Goal: Task Accomplishment & Management: Use online tool/utility

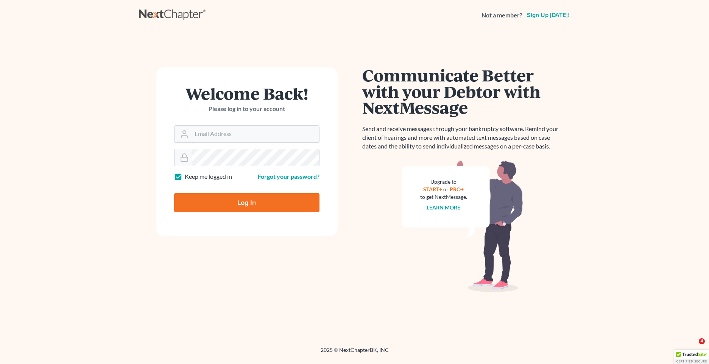
type input "tt254148"
click at [266, 201] on input "Log In" at bounding box center [246, 202] width 145 height 19
type input "Thinking..."
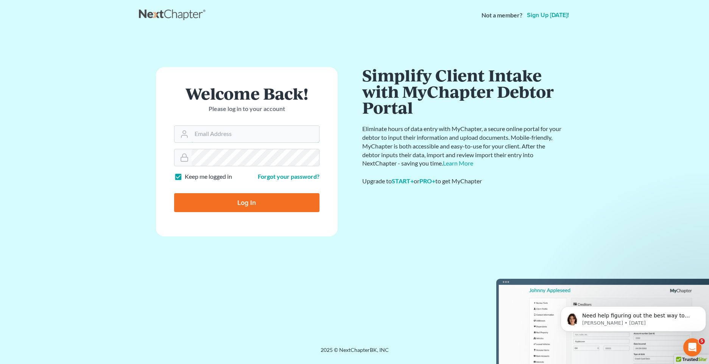
type input "tt254148"
click at [260, 210] on input "Log In" at bounding box center [246, 202] width 145 height 19
type input "Thinking..."
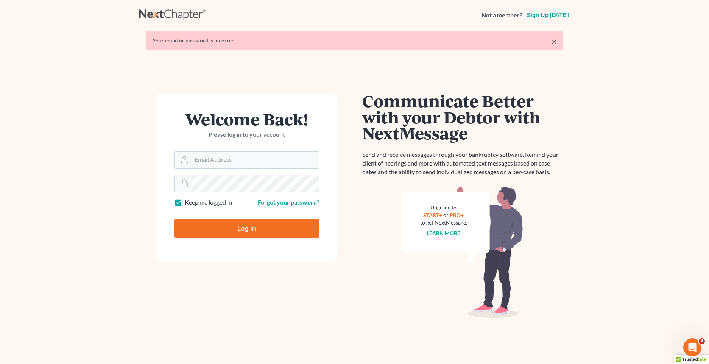
type input "tt254148"
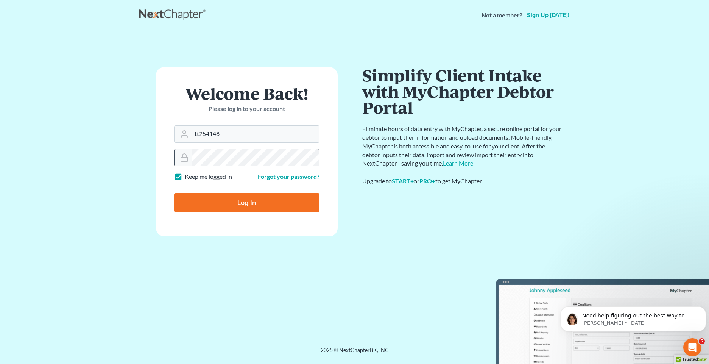
click at [182, 151] on div at bounding box center [246, 157] width 145 height 17
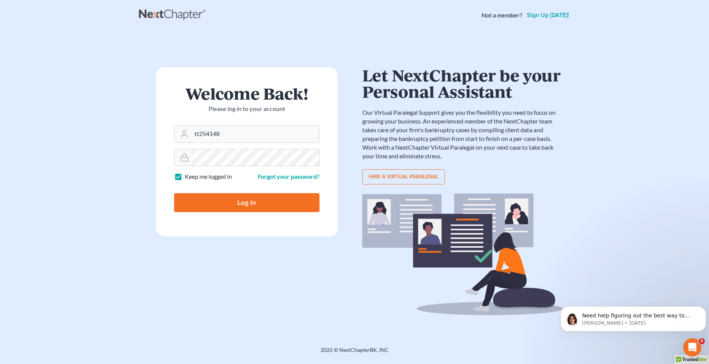
click at [174, 193] on input "Log In" at bounding box center [246, 202] width 145 height 19
type input "Thinking..."
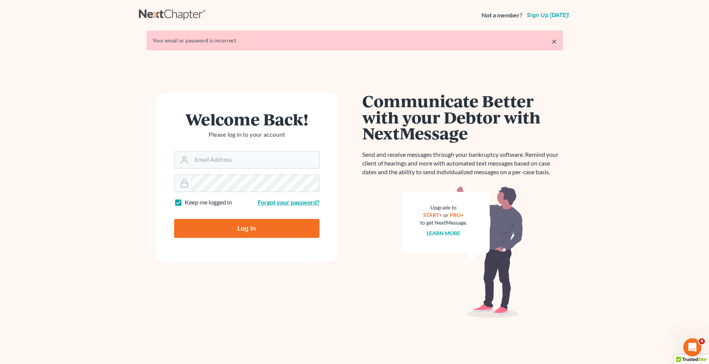
type input "tt254148"
click at [300, 201] on link "Forgot your password?" at bounding box center [289, 201] width 62 height 7
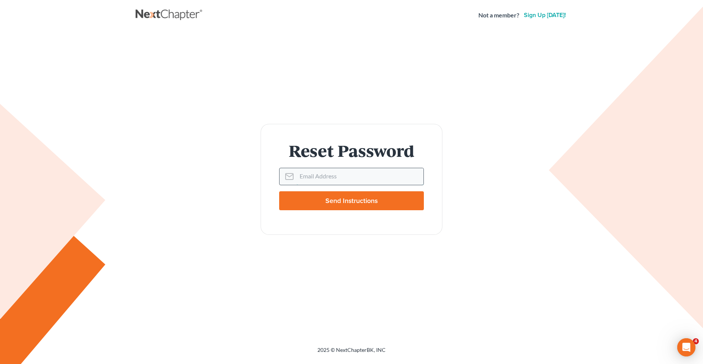
click at [318, 175] on input "Email Address" at bounding box center [359, 176] width 127 height 17
type input "tamar@terzlaw.com"
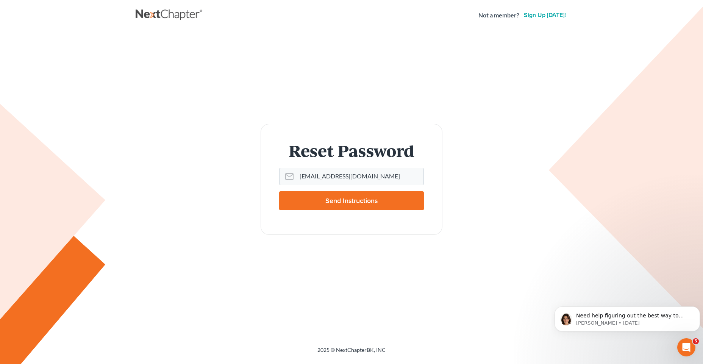
click at [318, 202] on input "Send Instructions" at bounding box center [351, 200] width 145 height 19
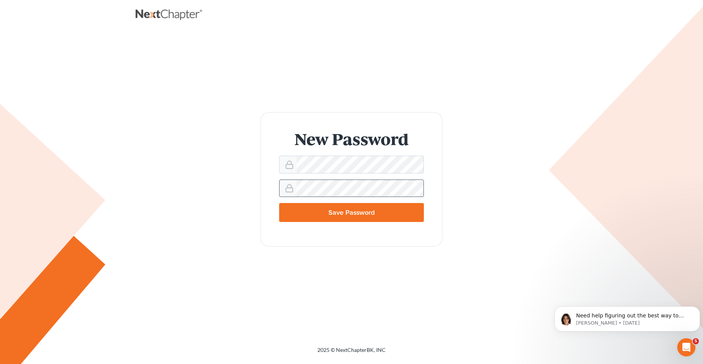
click at [279, 203] on input "Save Password" at bounding box center [351, 212] width 145 height 19
type input "Thinking..."
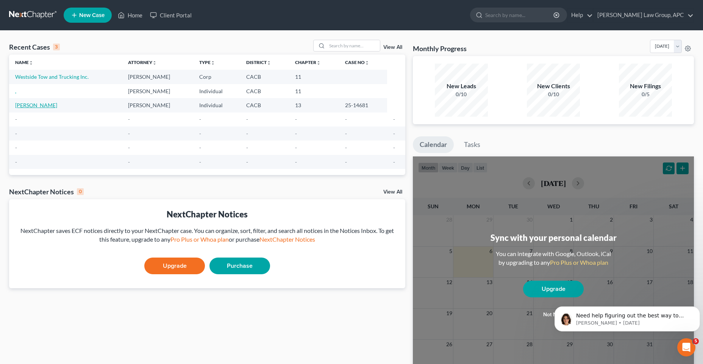
click at [57, 106] on link "[PERSON_NAME]" at bounding box center [36, 105] width 42 height 6
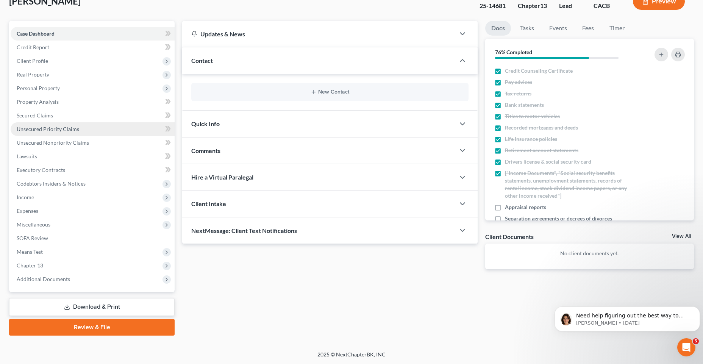
scroll to position [52, 0]
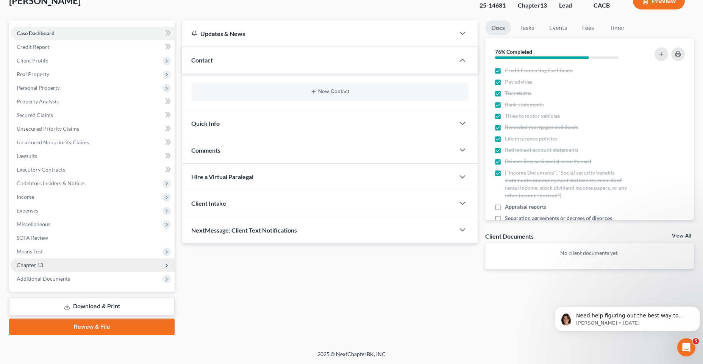
click at [64, 264] on span "Chapter 13" at bounding box center [93, 265] width 164 height 14
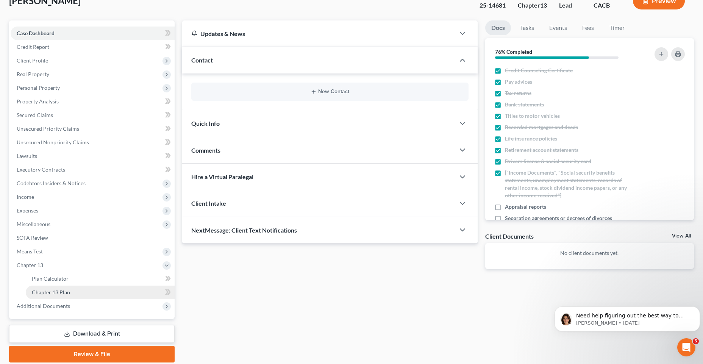
click at [108, 288] on link "Chapter 13 Plan" at bounding box center [100, 292] width 149 height 14
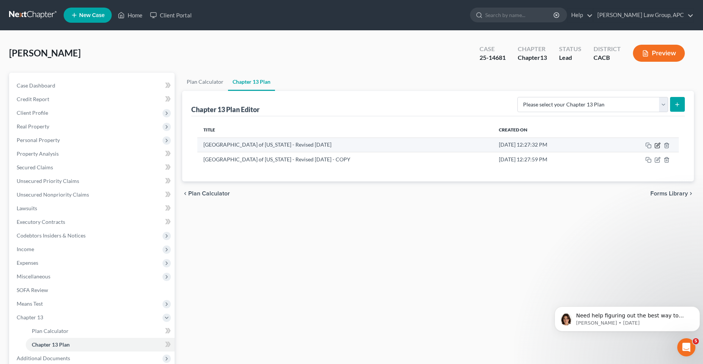
click at [655, 147] on icon "button" at bounding box center [657, 145] width 5 height 5
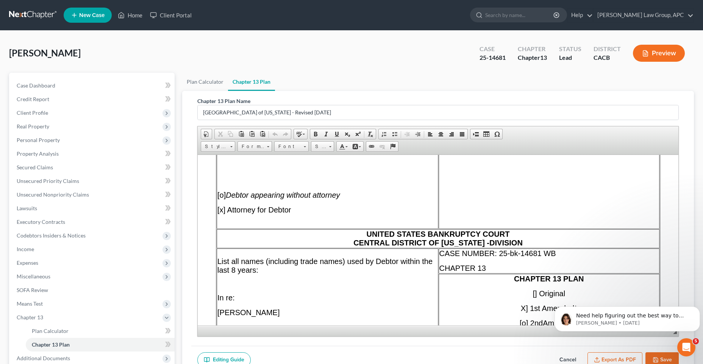
scroll to position [147, 0]
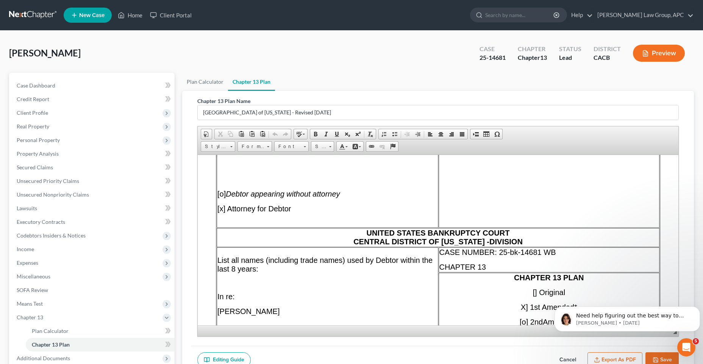
click at [489, 241] on span "DIVISION" at bounding box center [505, 241] width 33 height 8
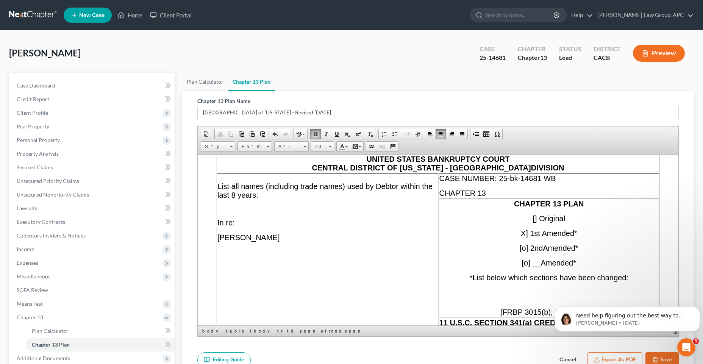
scroll to position [221, 0]
click at [295, 240] on p "[PERSON_NAME]" at bounding box center [327, 237] width 220 height 9
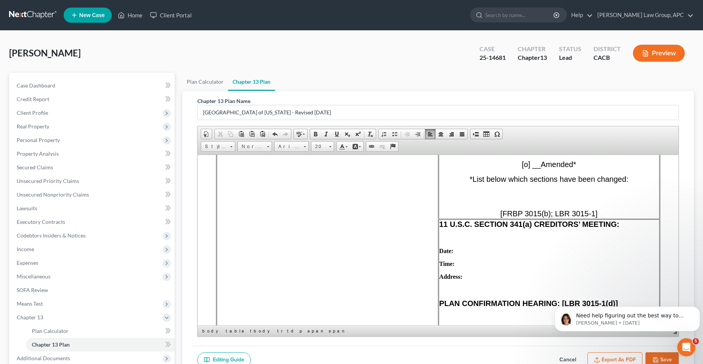
scroll to position [320, 0]
click at [478, 249] on p "Date:" at bounding box center [548, 250] width 219 height 7
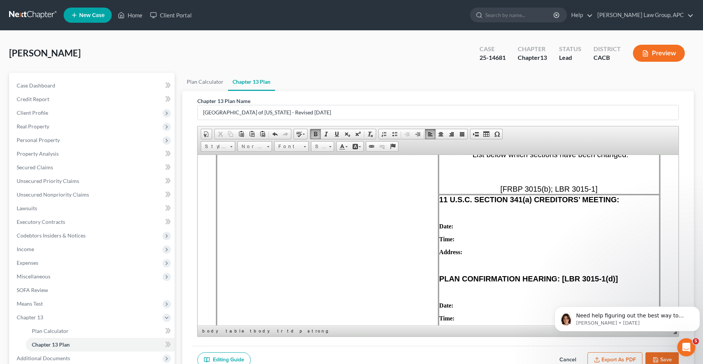
scroll to position [344, 0]
click at [455, 262] on p at bounding box center [548, 264] width 219 height 7
click at [469, 240] on p "Time:" at bounding box center [548, 238] width 219 height 7
click at [471, 253] on p "Address:" at bounding box center [548, 251] width 219 height 7
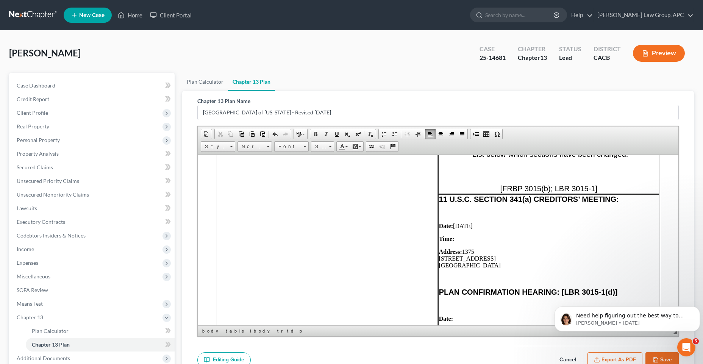
click at [439, 257] on p "Address: [STREET_ADDRESS] ​" at bounding box center [549, 258] width 220 height 20
click at [457, 238] on p "Time:" at bounding box center [549, 238] width 220 height 7
drag, startPoint x: 486, startPoint y: 237, endPoint x: 453, endPoint y: 237, distance: 33.3
click at [453, 237] on p "Time: 10:00 a.m." at bounding box center [549, 238] width 220 height 7
click at [491, 259] on p "Address: [STREET_ADDRESS]" at bounding box center [549, 258] width 220 height 20
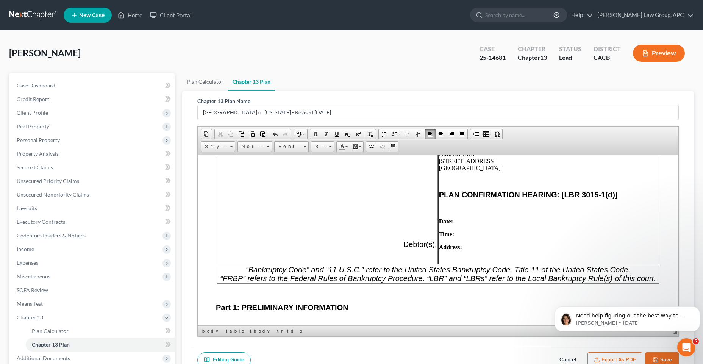
scroll to position [443, 0]
click at [464, 207] on p at bounding box center [549, 207] width 220 height 7
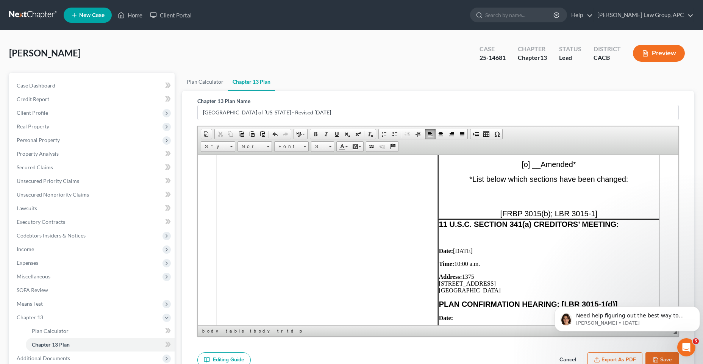
scroll to position [320, 0]
click at [452, 235] on p at bounding box center [549, 237] width 220 height 7
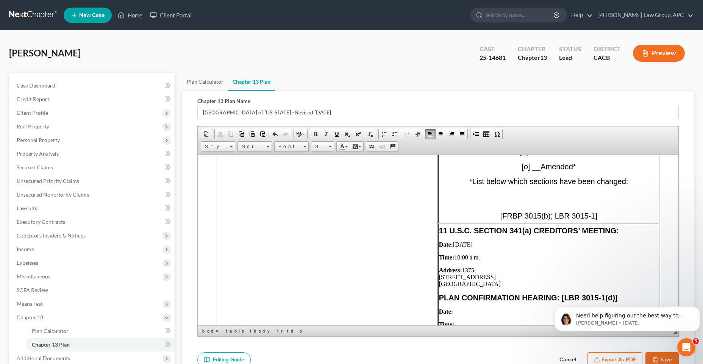
click at [438, 277] on td "11 U.S.C. SECTION 341(a) CREDITORS’ MEETING: ​ Date: [DATE] Time: 10:00 a.m. Ad…" at bounding box center [548, 289] width 221 height 133
click at [439, 281] on p "Address: [STREET_ADDRESS]" at bounding box center [549, 277] width 220 height 20
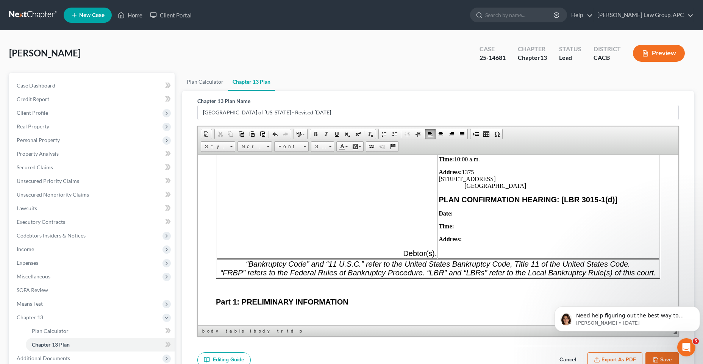
scroll to position [418, 0]
click at [460, 214] on p "Date:" at bounding box center [548, 213] width 220 height 7
click at [475, 222] on p "Time:" at bounding box center [548, 225] width 220 height 7
drag, startPoint x: 460, startPoint y: 173, endPoint x: 518, endPoint y: 186, distance: 59.3
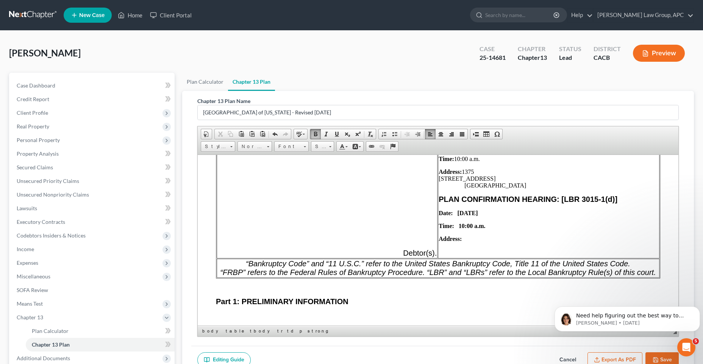
click at [518, 186] on p "Address: [STREET_ADDRESS]" at bounding box center [548, 178] width 220 height 20
copy p "1375 [STREET_ADDRESS]"
drag, startPoint x: 466, startPoint y: 235, endPoint x: 470, endPoint y: 235, distance: 4.2
click at [466, 235] on p "Address:" at bounding box center [548, 238] width 220 height 7
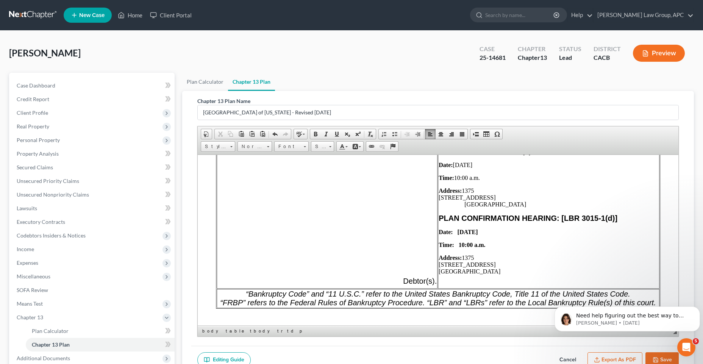
scroll to position [394, 0]
click at [454, 280] on p at bounding box center [548, 282] width 220 height 7
drag, startPoint x: 494, startPoint y: 244, endPoint x: 460, endPoint y: 230, distance: 36.5
click at [460, 230] on td "11 U.S.C. SECTION 341(a) CREDITORS’ MEETING: Date: [DATE] Time: 10:00 a.m. Addr…" at bounding box center [548, 216] width 221 height 142
click at [460, 240] on strong "Time: 10:00 a.m." at bounding box center [461, 243] width 47 height 6
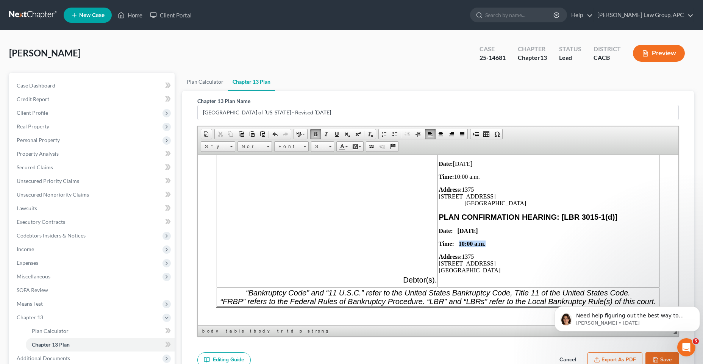
drag, startPoint x: 483, startPoint y: 245, endPoint x: 454, endPoint y: 242, distance: 29.3
click at [454, 242] on p "Time: 10:00 a.m." at bounding box center [548, 243] width 220 height 7
drag, startPoint x: 499, startPoint y: 231, endPoint x: 452, endPoint y: 231, distance: 46.2
click at [452, 231] on p "Date: [DATE]" at bounding box center [548, 230] width 220 height 7
click at [493, 246] on p "Time: 10:00 a.m." at bounding box center [548, 243] width 220 height 7
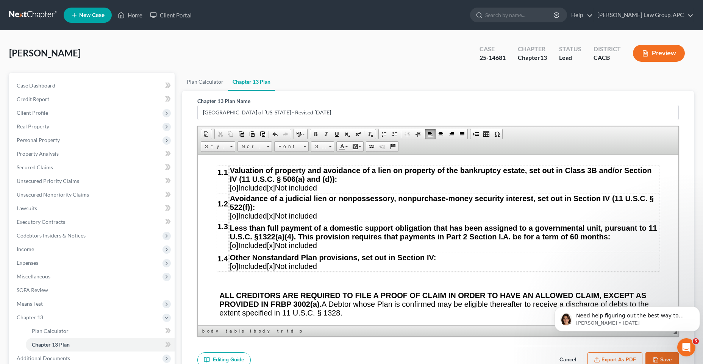
scroll to position [1033, 0]
